Goal: Task Accomplishment & Management: Use online tool/utility

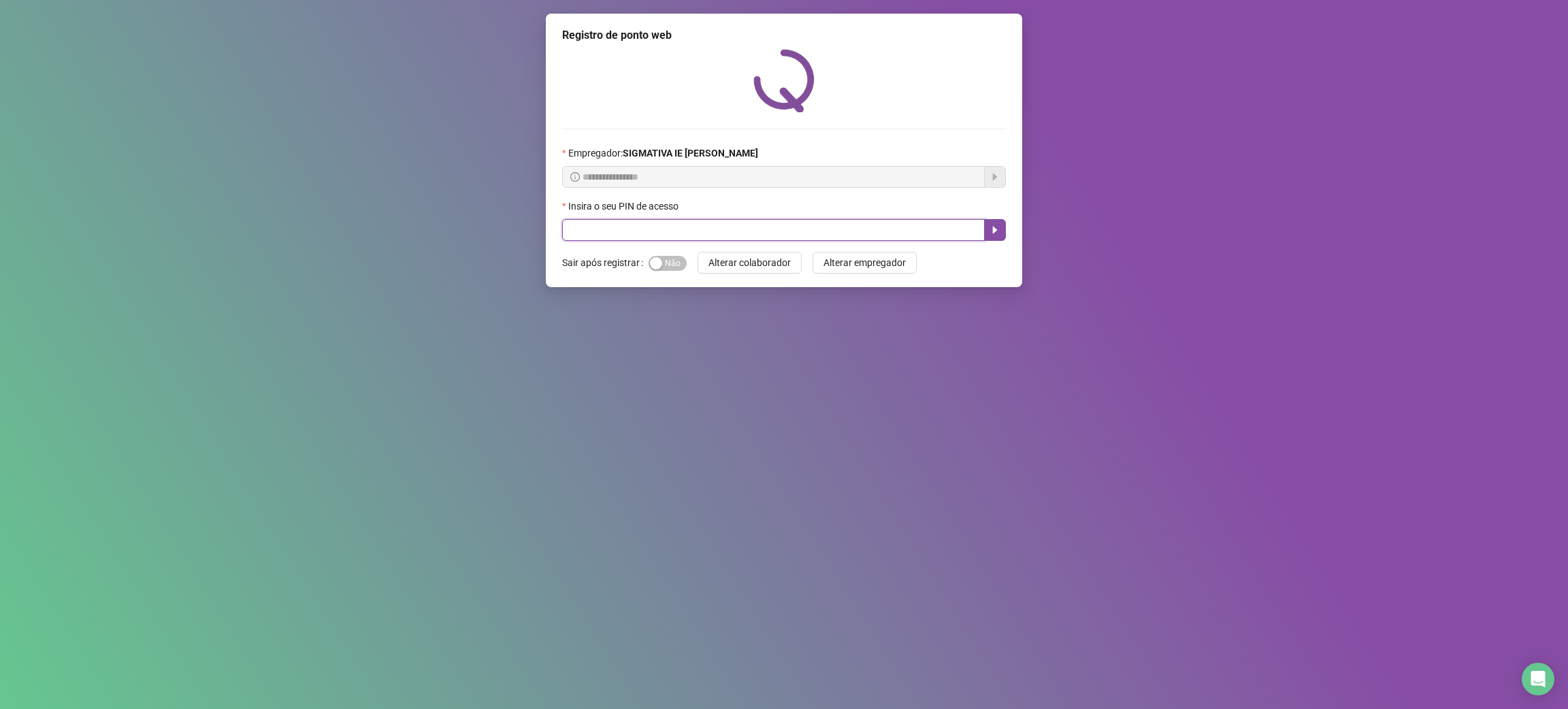
click at [631, 231] on input "text" at bounding box center [774, 230] width 423 height 22
type input "*****"
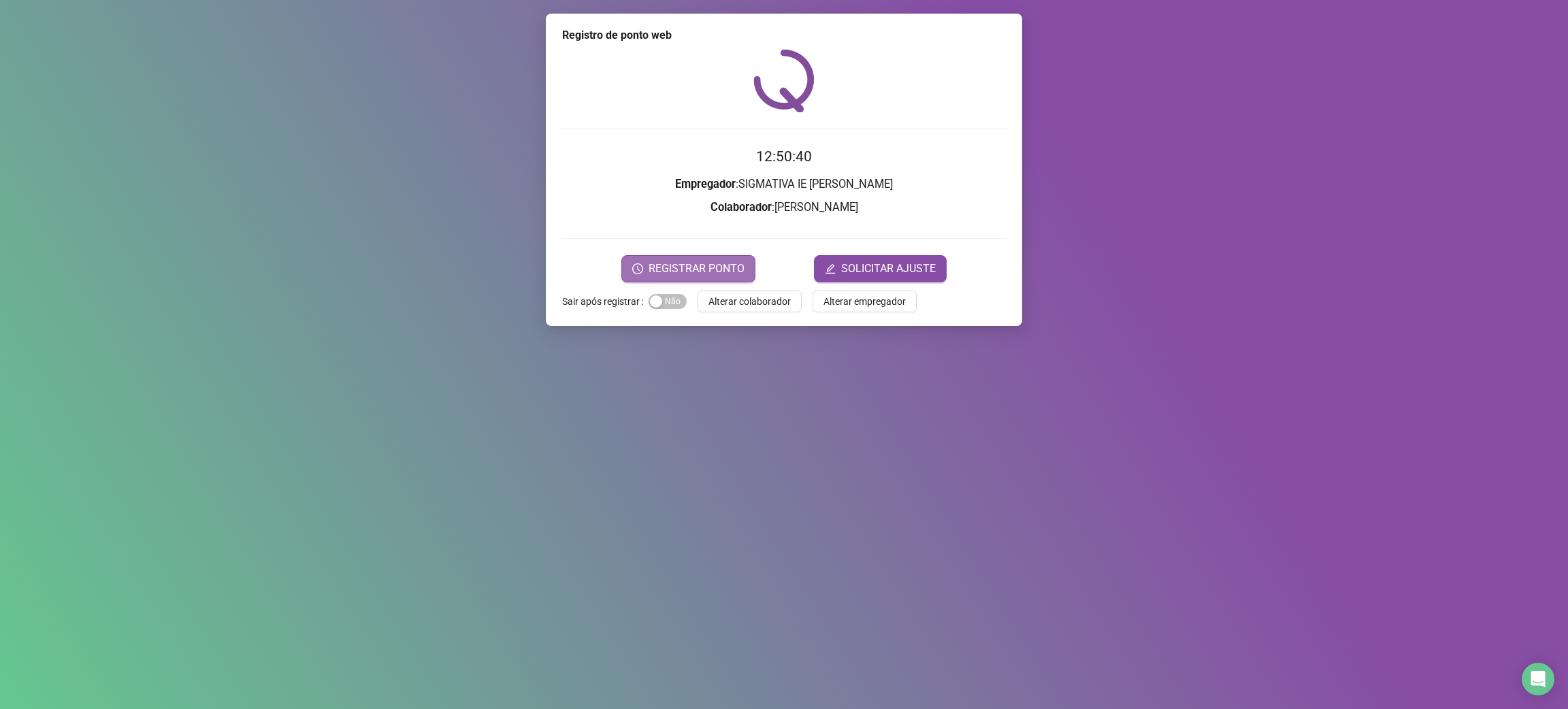
click at [707, 266] on span "REGISTRAR PONTO" at bounding box center [697, 269] width 96 height 17
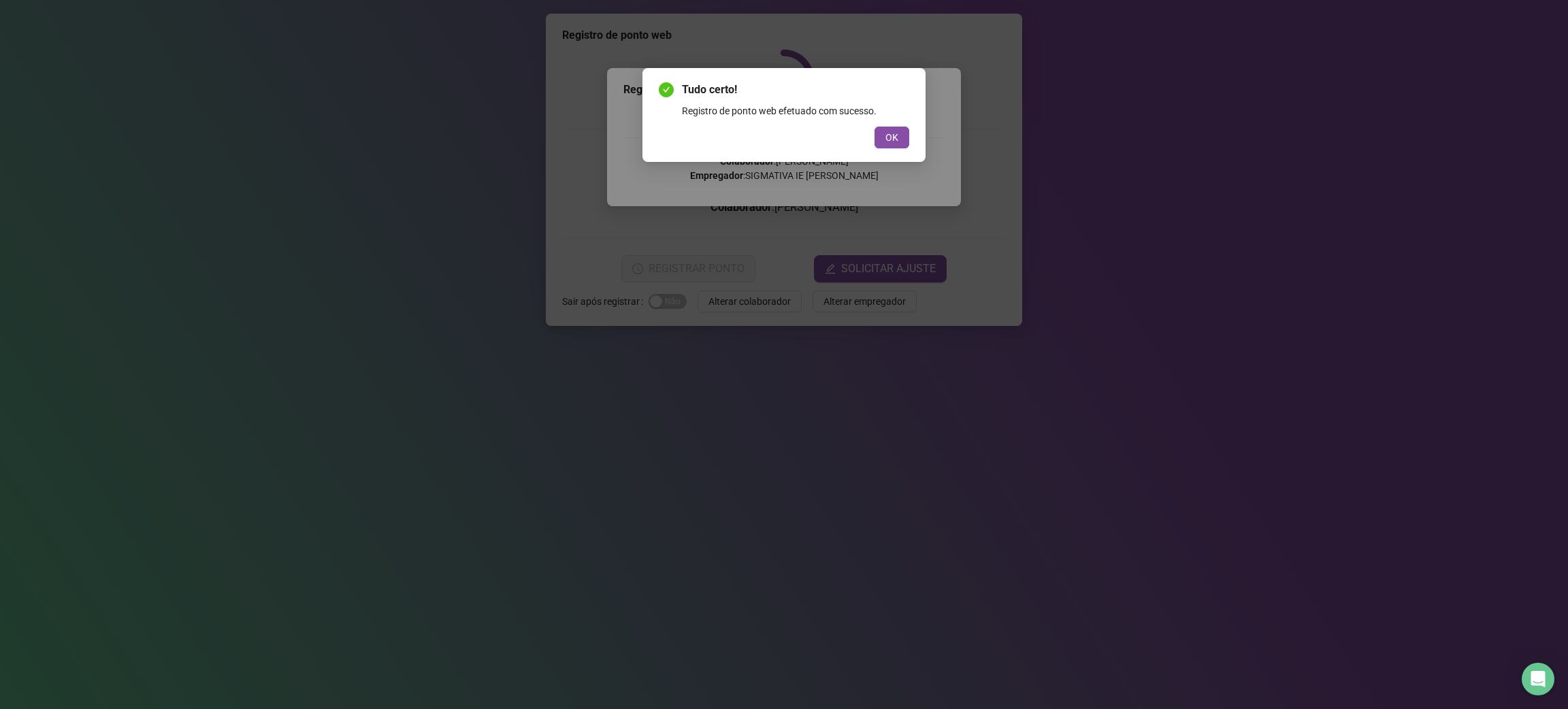
click at [1178, 386] on div "Tudo certo! Registro de ponto web efetuado com sucesso. OK" at bounding box center [784, 354] width 1568 height 709
